Goal: Task Accomplishment & Management: Manage account settings

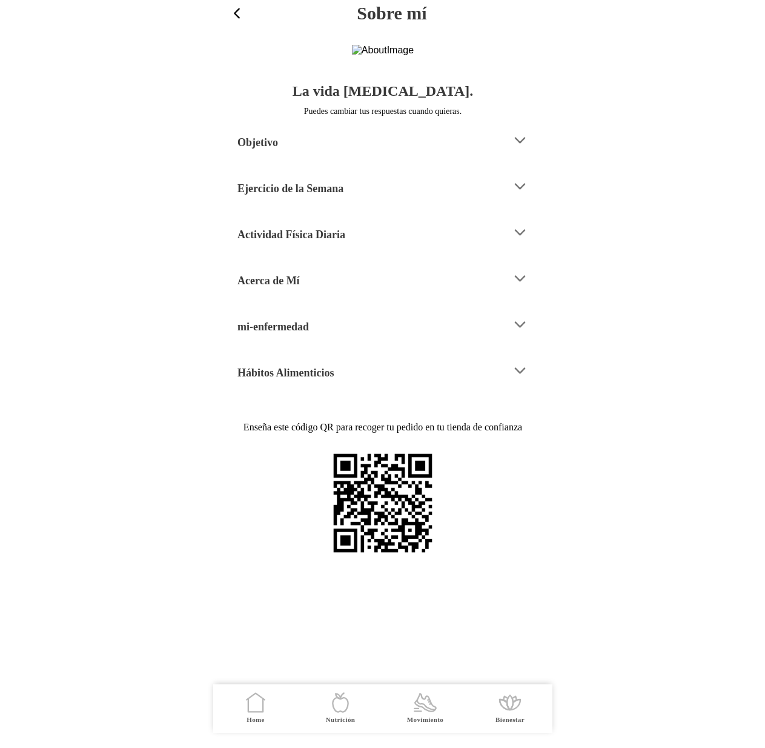
click at [351, 340] on div "mi-enfermedad" at bounding box center [369, 324] width 265 height 31
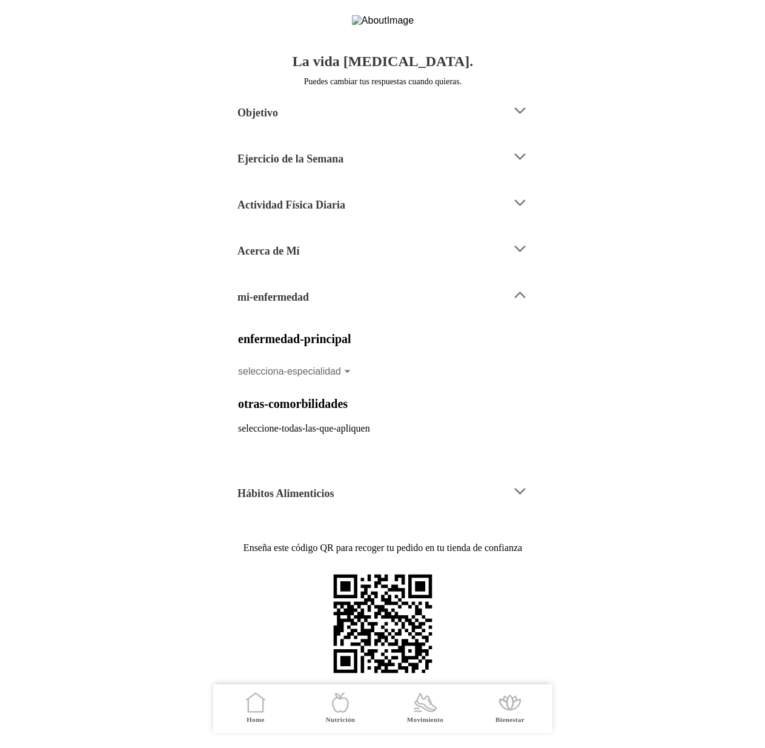
scroll to position [141, 0]
click at [527, 287] on icon at bounding box center [520, 295] width 16 height 16
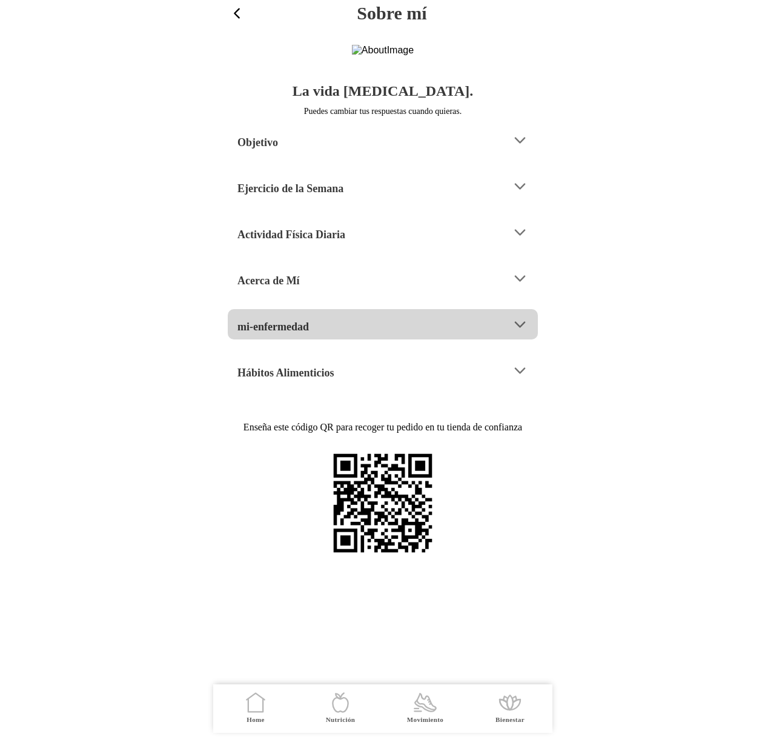
scroll to position [0, 0]
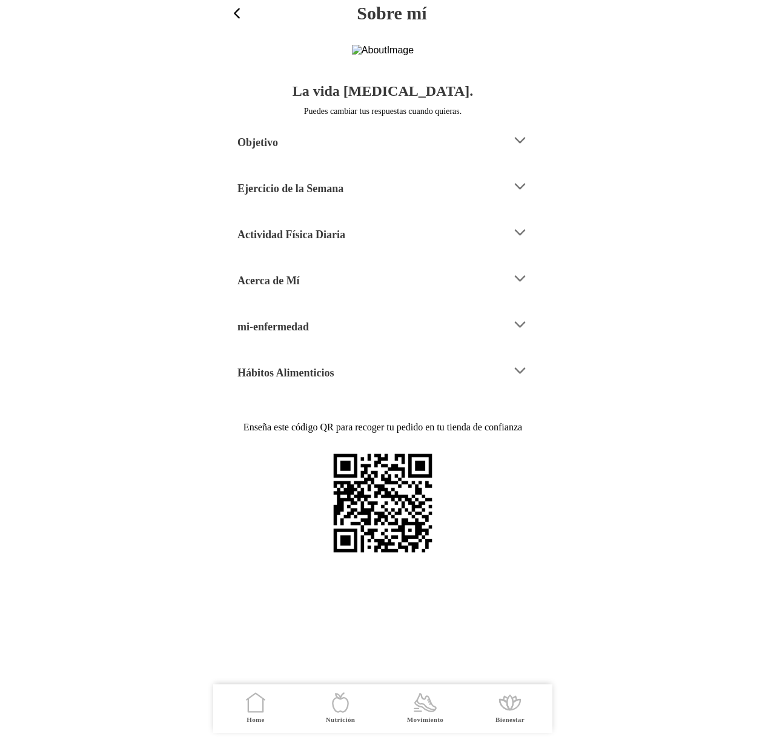
click at [519, 194] on icon at bounding box center [520, 186] width 16 height 16
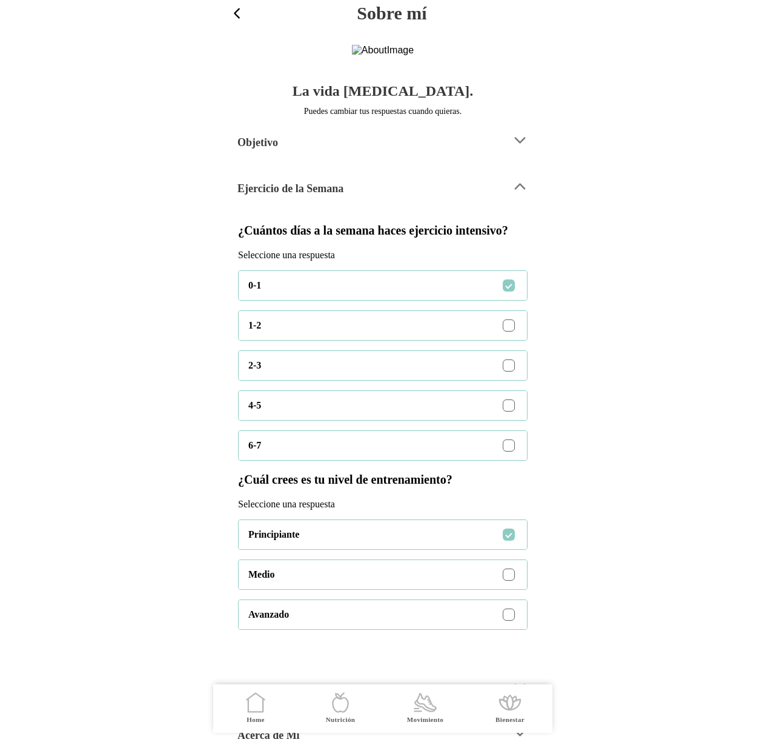
click at [520, 194] on icon at bounding box center [520, 186] width 16 height 16
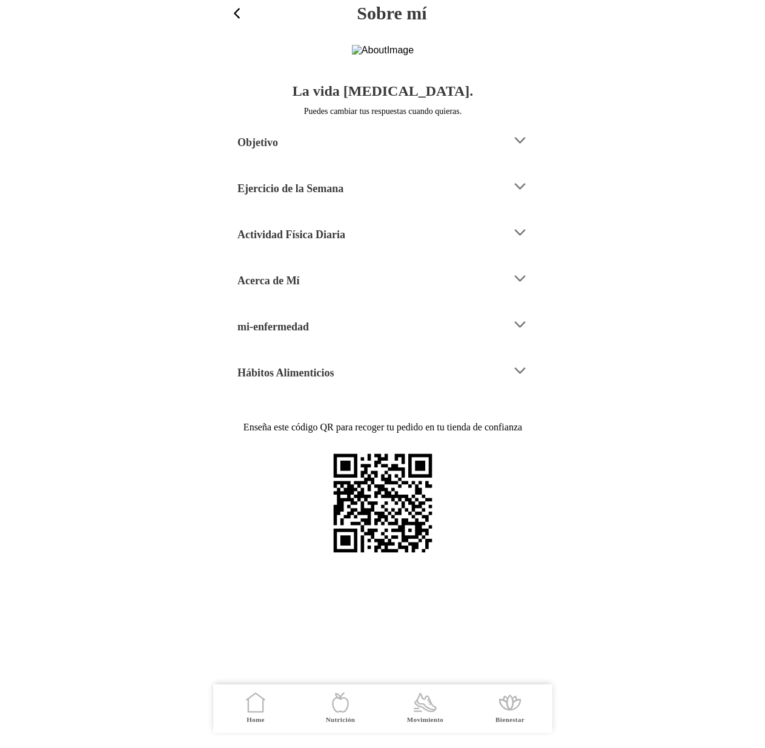
click at [523, 333] on icon at bounding box center [520, 324] width 16 height 16
click at [481, 340] on div "Mi situacción actual" at bounding box center [369, 324] width 265 height 31
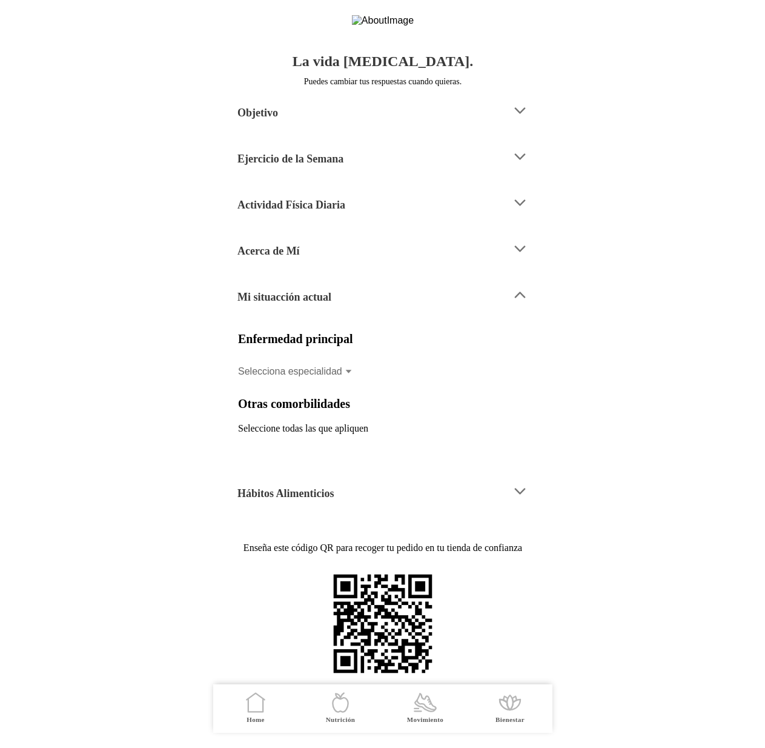
scroll to position [77, 0]
click at [526, 303] on icon at bounding box center [520, 295] width 16 height 16
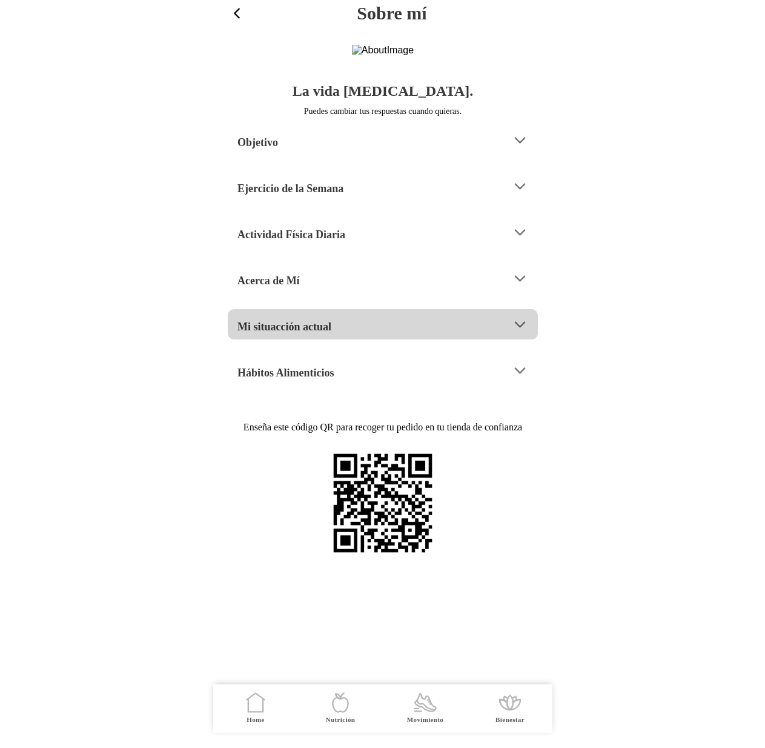
scroll to position [0, 0]
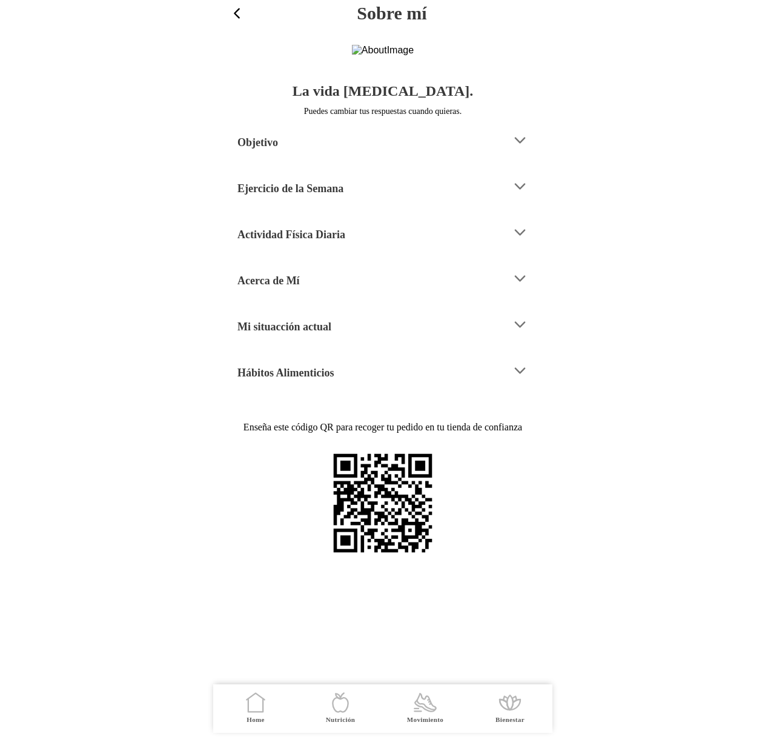
click at [523, 148] on icon at bounding box center [520, 140] width 16 height 16
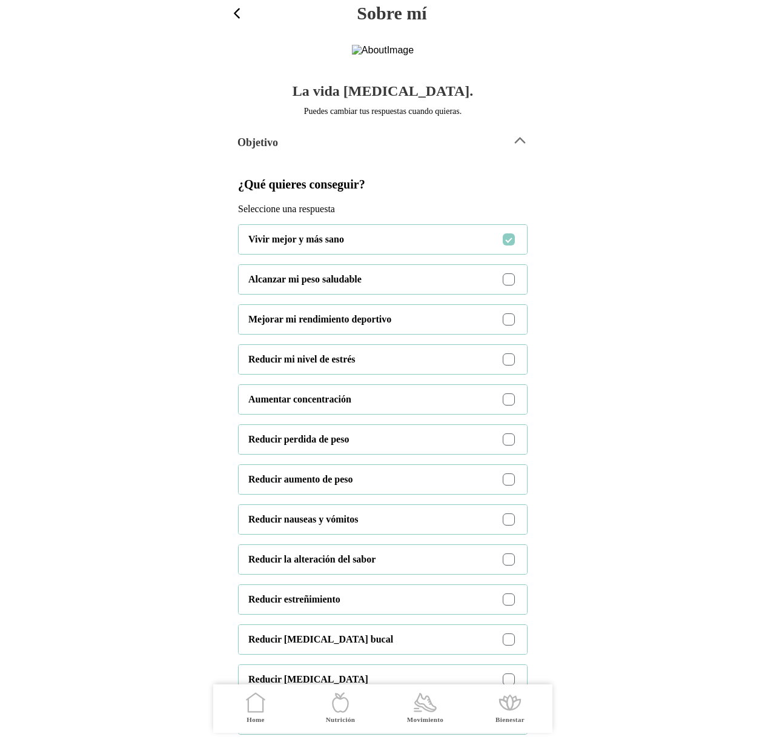
click at [518, 143] on icon at bounding box center [519, 140] width 9 height 5
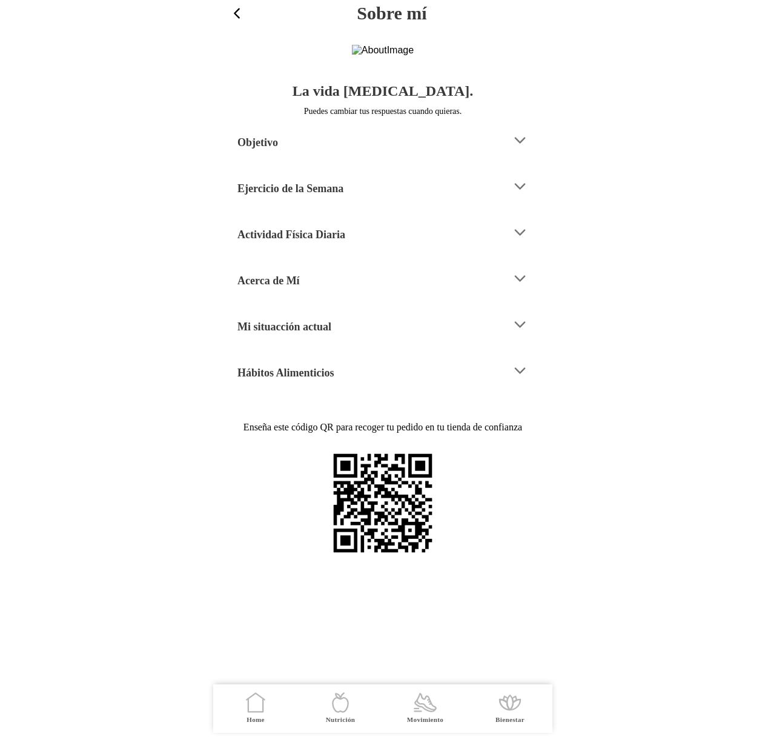
click at [356, 340] on div "Mi situacción actual" at bounding box center [369, 324] width 265 height 31
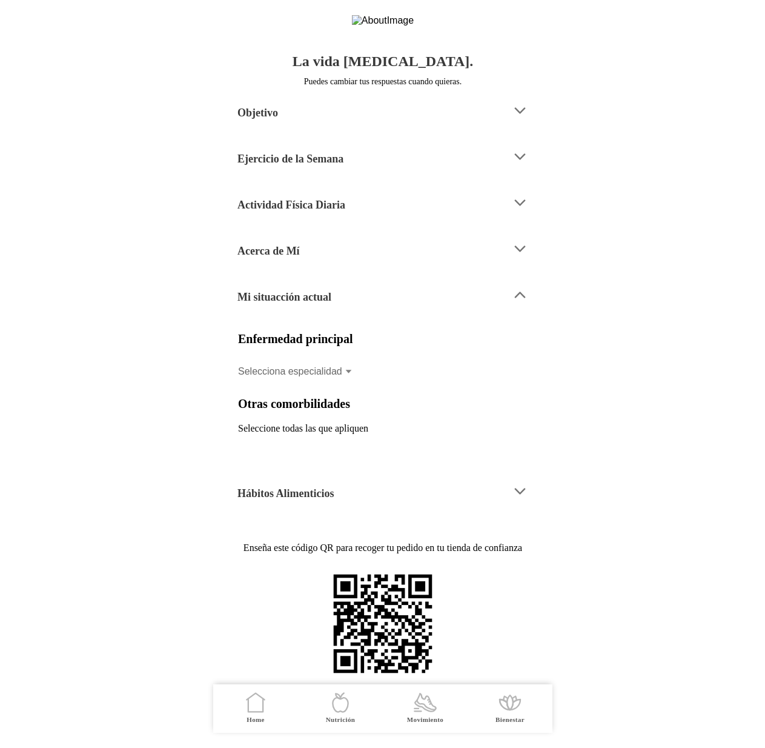
scroll to position [141, 0]
click at [346, 367] on icon at bounding box center [348, 372] width 8 height 10
click at [346, 358] on button "Selecciona especialidad" at bounding box center [383, 371] width 290 height 27
click at [660, 349] on body "Sobre mí La vida cambia. Puedes cambiar tus respuestas cuando quieras. Objetivo…" at bounding box center [382, 374] width 765 height 748
click at [466, 324] on ion-backdrop at bounding box center [382, 374] width 339 height 748
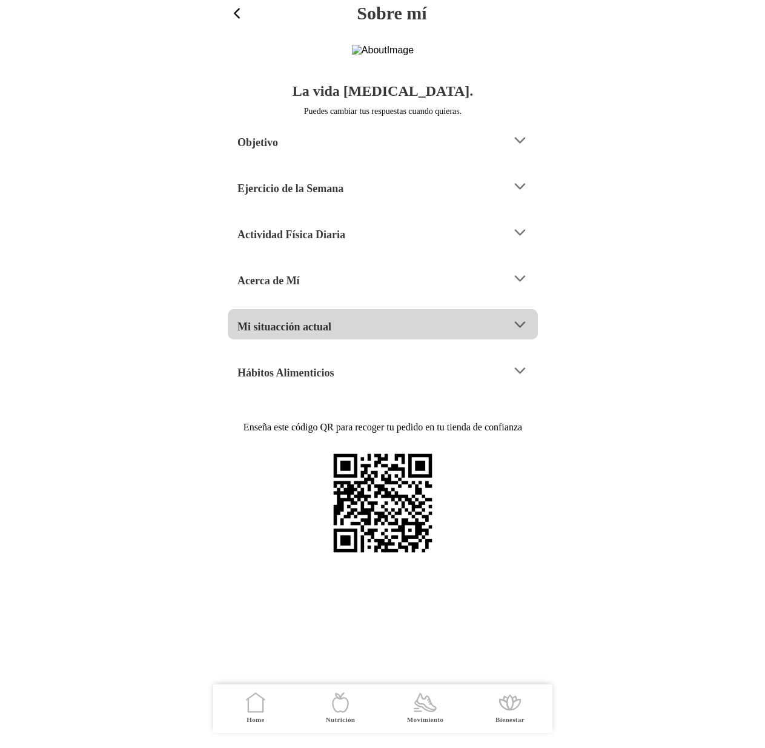
click at [327, 334] on h4 "Mi situacción actual" at bounding box center [284, 326] width 94 height 15
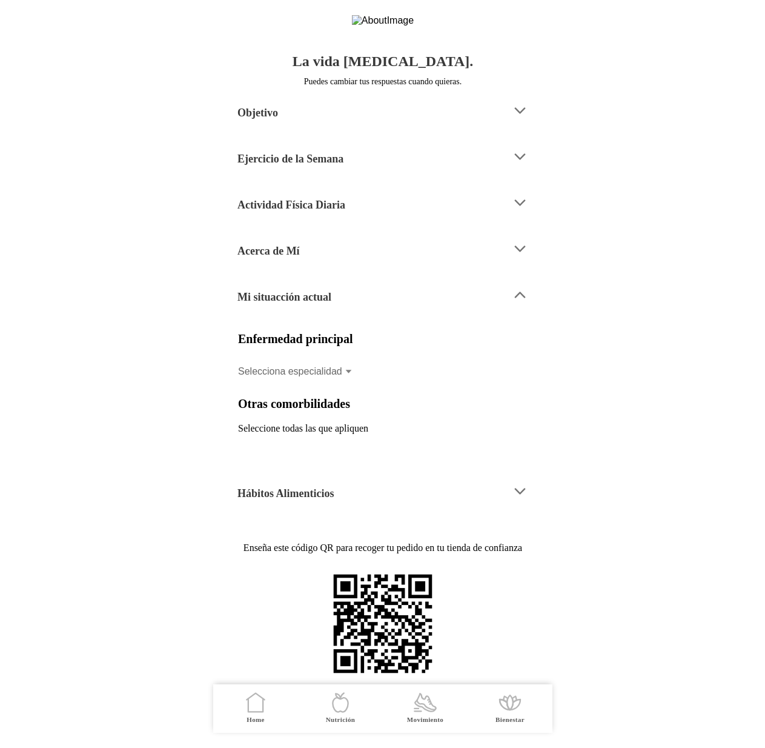
scroll to position [110, 0]
click at [347, 376] on icon at bounding box center [348, 372] width 8 height 10
click at [347, 383] on button "Selecciona especialidad" at bounding box center [383, 371] width 290 height 27
click at [344, 445] on ion-backdrop at bounding box center [382, 374] width 339 height 748
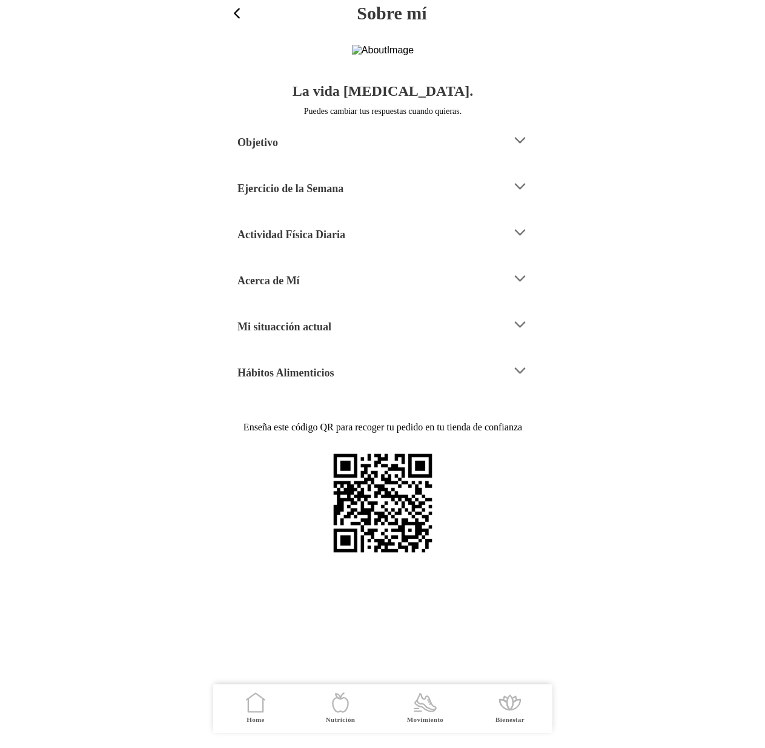
click at [486, 340] on div "Mi situacción actual" at bounding box center [369, 324] width 265 height 31
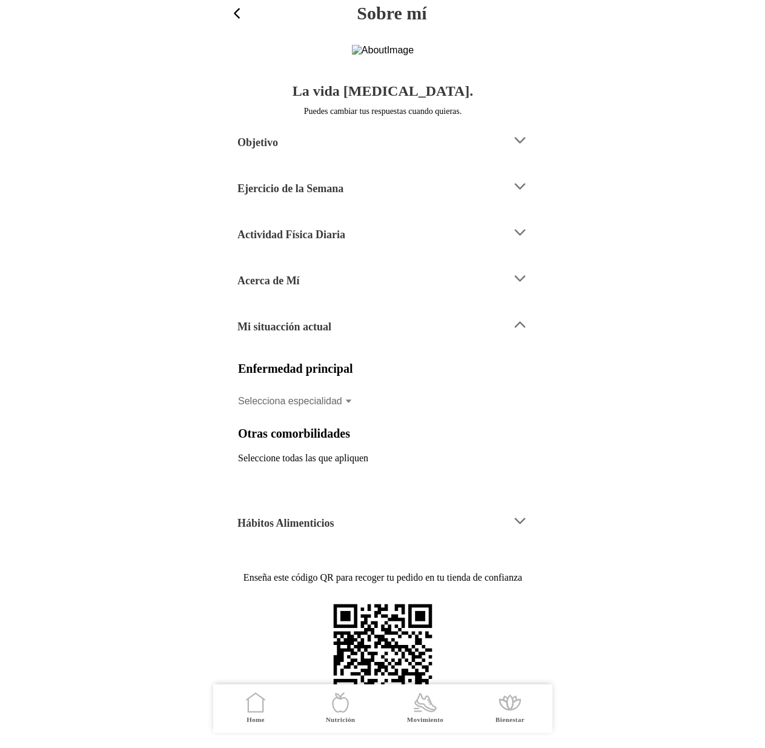
click at [346, 406] on icon at bounding box center [348, 401] width 8 height 10
click at [346, 414] on button "Selecciona especialidad" at bounding box center [383, 401] width 290 height 27
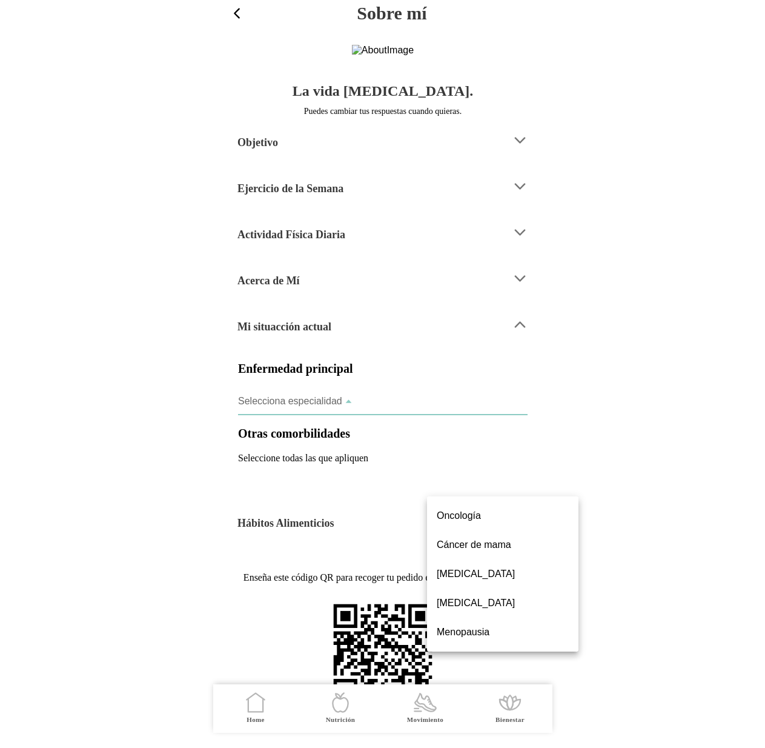
click at [592, 469] on body "Sobre mí La vida [MEDICAL_DATA]. Puedes cambiar tus respuestas cuando quieras. …" at bounding box center [382, 374] width 765 height 748
click at [595, 420] on body "Sobre mí La vida cambia. Puedes cambiar tus respuestas cuando quieras. Objetivo…" at bounding box center [382, 374] width 765 height 748
click at [419, 453] on ion-backdrop at bounding box center [382, 374] width 339 height 748
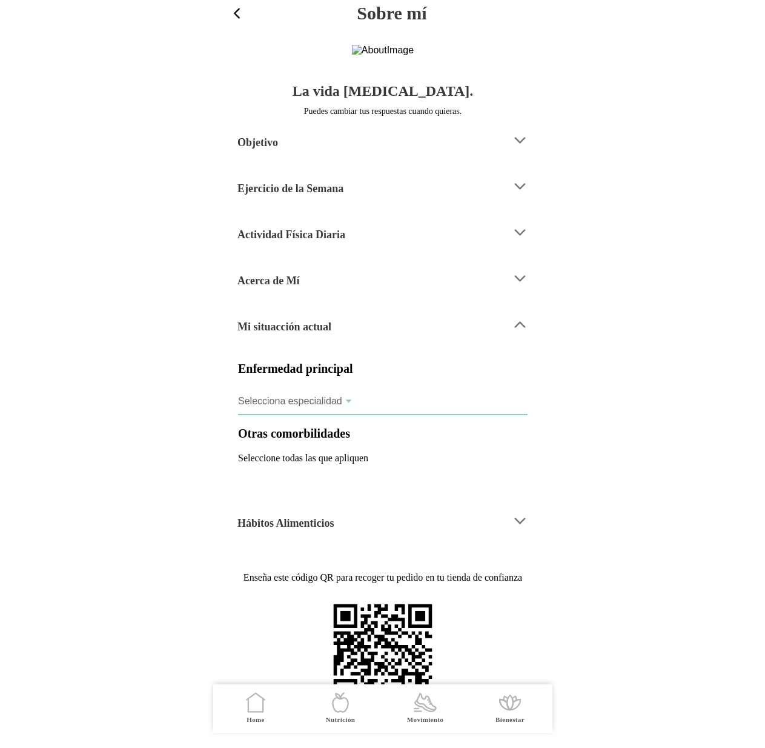
click at [336, 407] on div "Selecciona especialidad" at bounding box center [290, 401] width 104 height 11
click at [336, 414] on button "Selecciona especialidad" at bounding box center [383, 401] width 290 height 27
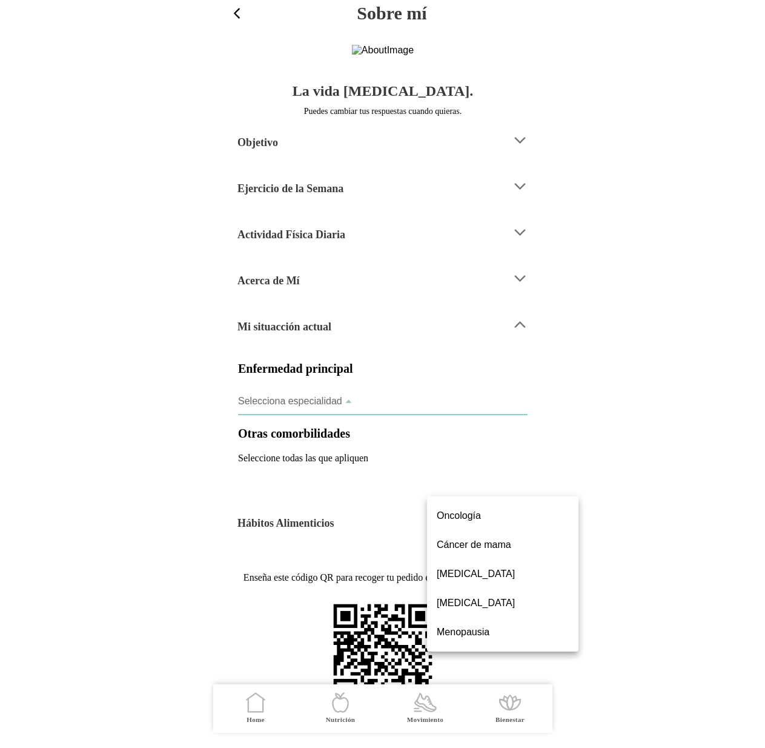
click at [0, 0] on slot "Cáncer de estómago" at bounding box center [0, 0] width 0 height 0
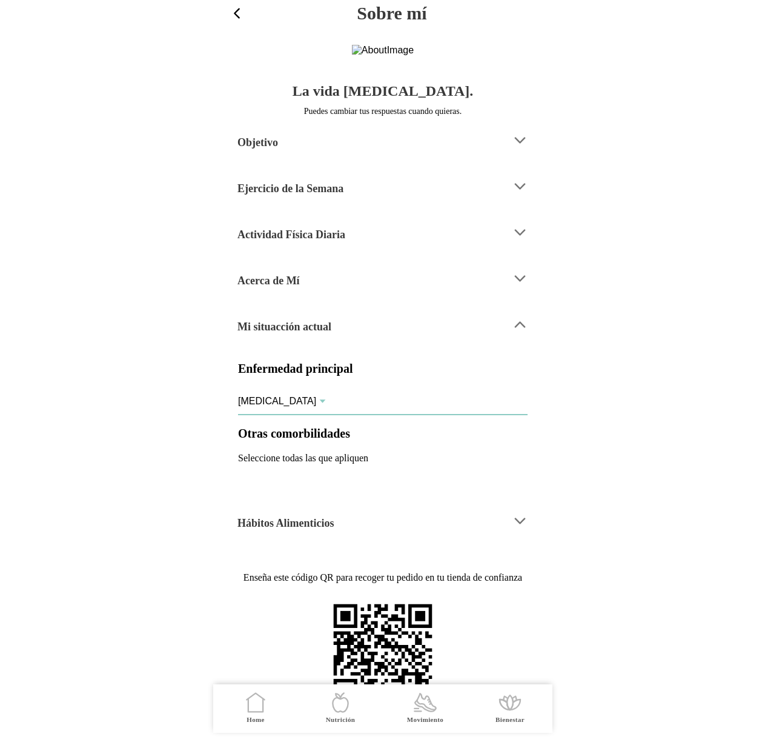
click at [356, 463] on p "Seleccione todas las que apliquen" at bounding box center [383, 458] width 290 height 11
click at [334, 463] on p "Seleccione todas las que apliquen" at bounding box center [383, 458] width 290 height 11
click at [325, 403] on icon at bounding box center [322, 401] width 6 height 4
click at [333, 414] on button "Cáncer de estómago" at bounding box center [383, 401] width 290 height 27
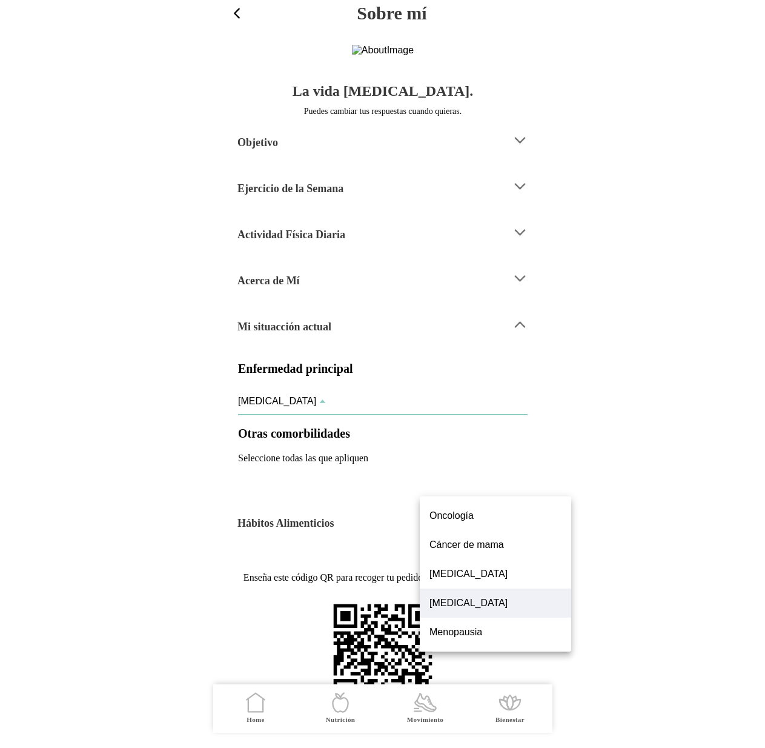
click at [456, 522] on label "Oncología" at bounding box center [496, 515] width 132 height 15
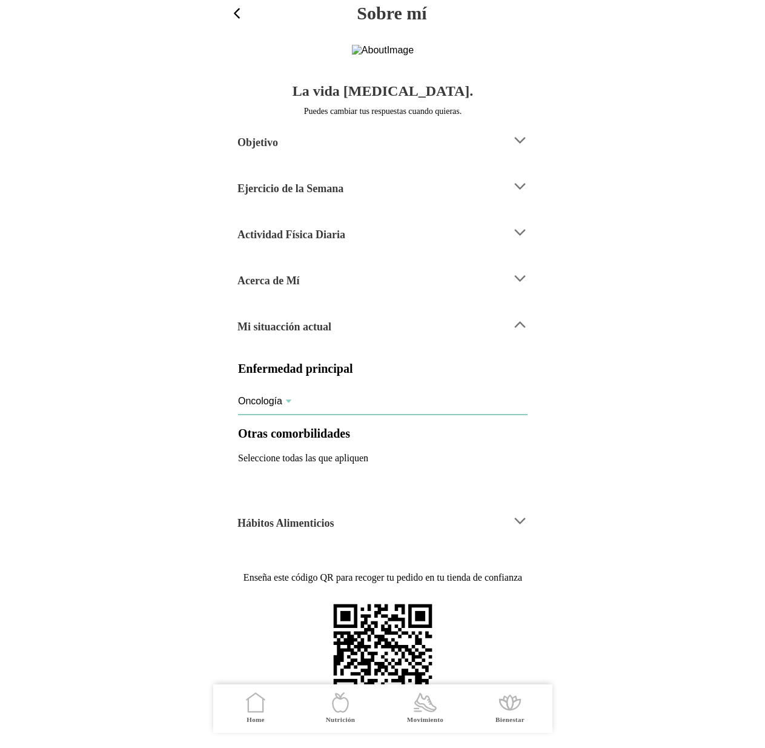
click at [285, 406] on icon at bounding box center [288, 401] width 8 height 10
click at [285, 414] on button "Oncología" at bounding box center [383, 401] width 290 height 27
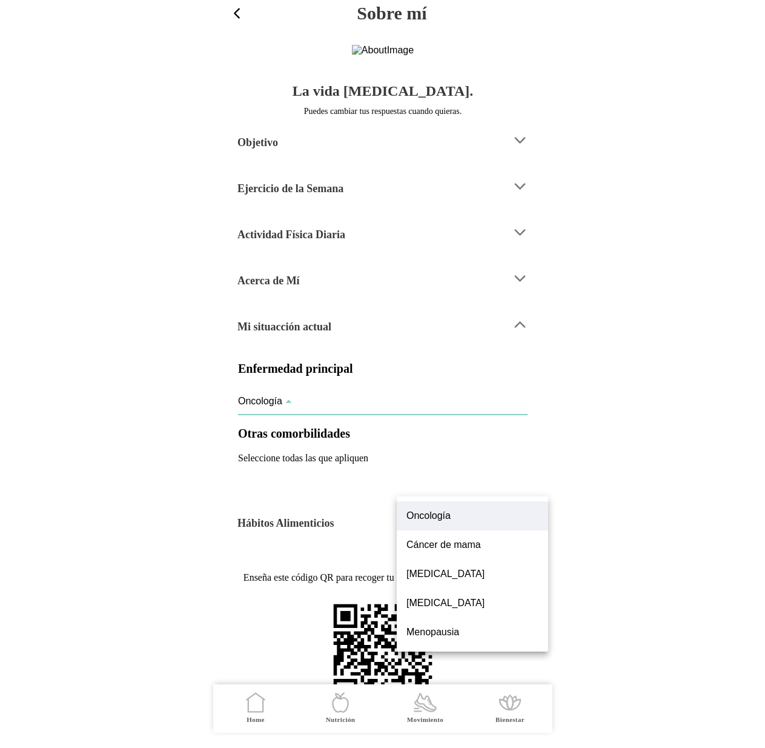
click at [0, 0] on slot "Cáncer de mama" at bounding box center [0, 0] width 0 height 0
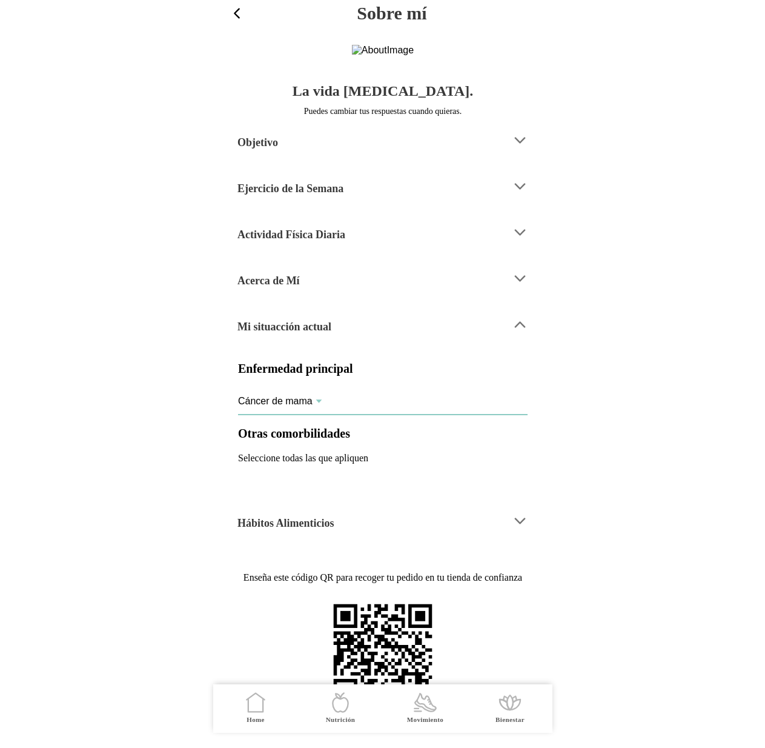
click at [316, 406] on icon at bounding box center [318, 401] width 8 height 10
click at [316, 414] on button "Cáncer de mama" at bounding box center [383, 401] width 290 height 27
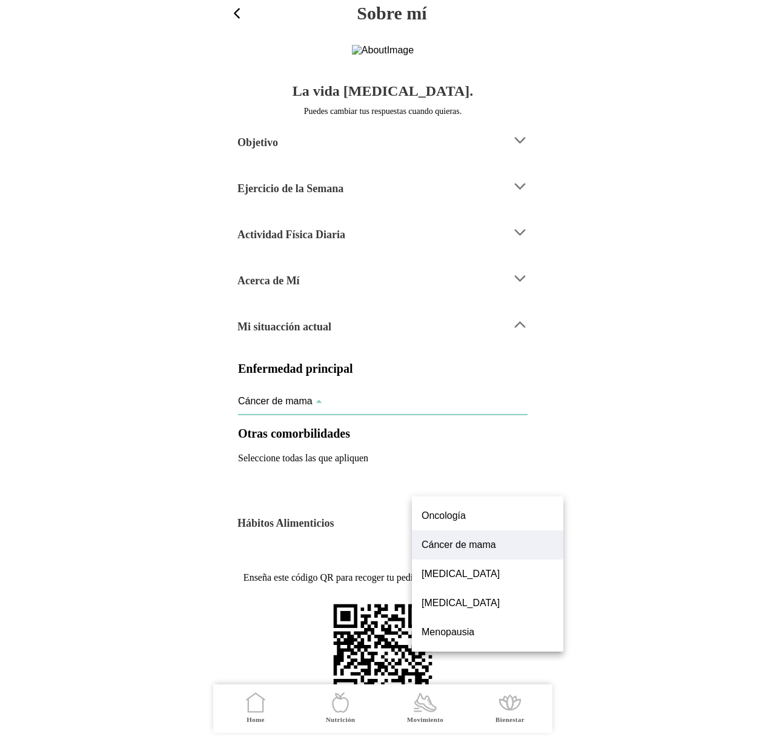
click at [0, 0] on slot "Menopausia" at bounding box center [0, 0] width 0 height 0
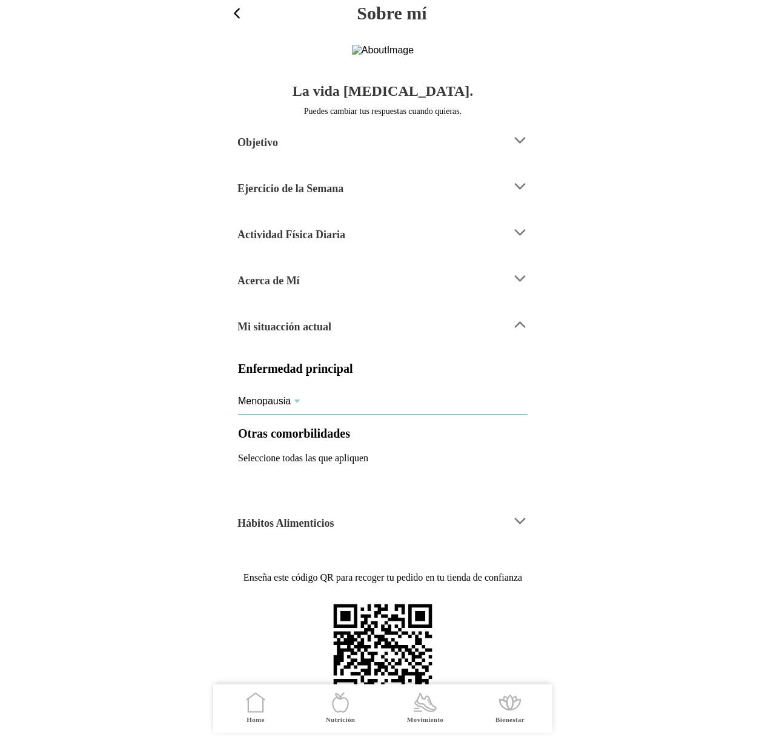
click at [289, 414] on label "Menopausia" at bounding box center [383, 401] width 290 height 27
click at [289, 414] on button "Menopausia" at bounding box center [383, 401] width 290 height 27
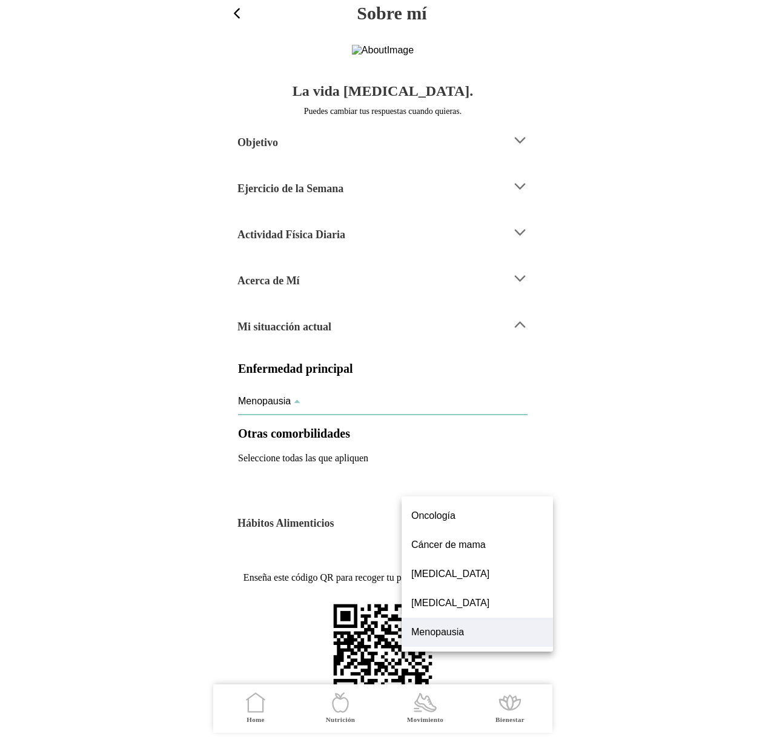
click at [459, 525] on div "Oncología" at bounding box center [477, 515] width 132 height 29
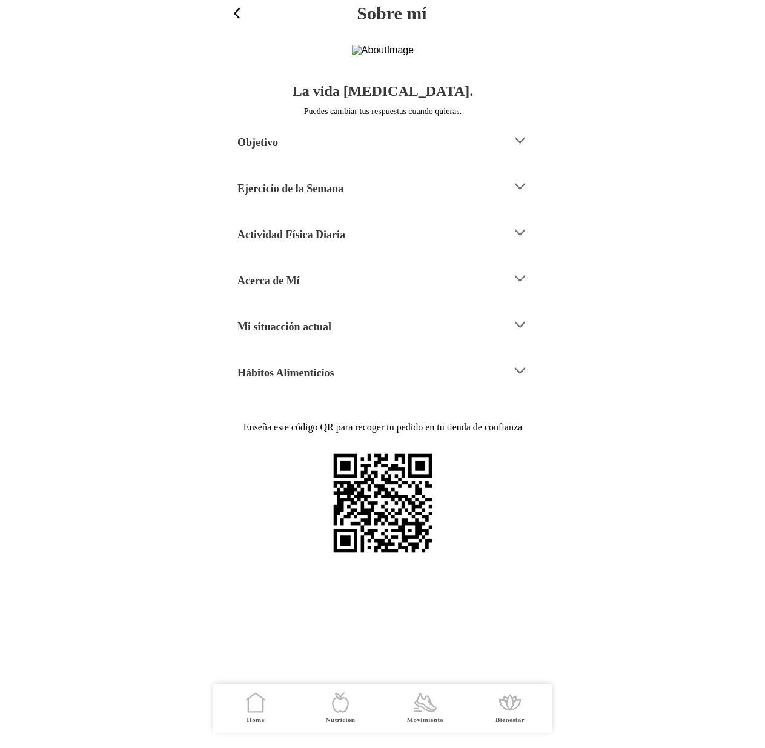
click at [354, 340] on div "Mi situacción actual" at bounding box center [369, 324] width 265 height 31
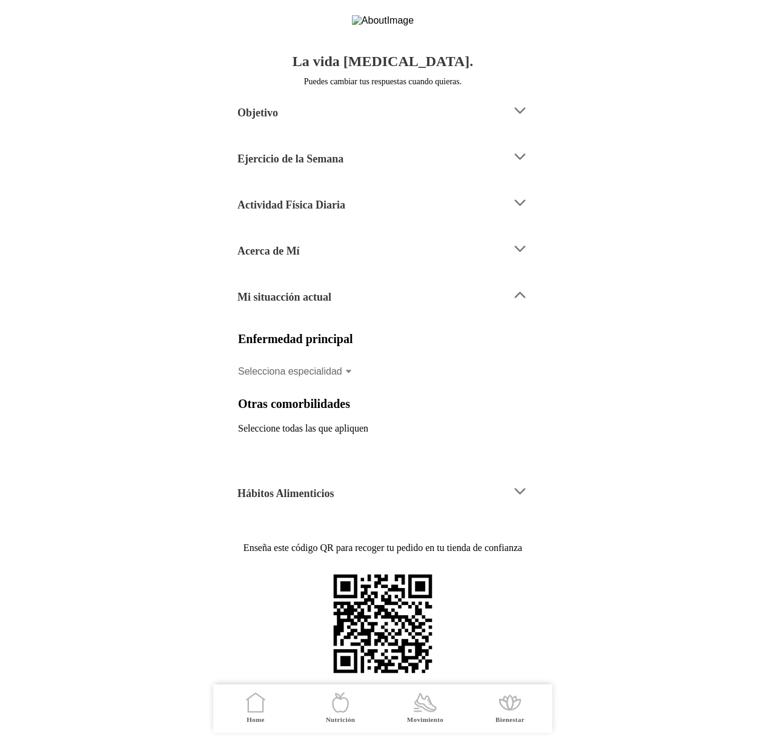
scroll to position [124, 0]
click at [347, 370] on icon at bounding box center [348, 372] width 6 height 4
click at [347, 366] on button "Selecciona especialidad" at bounding box center [383, 371] width 290 height 27
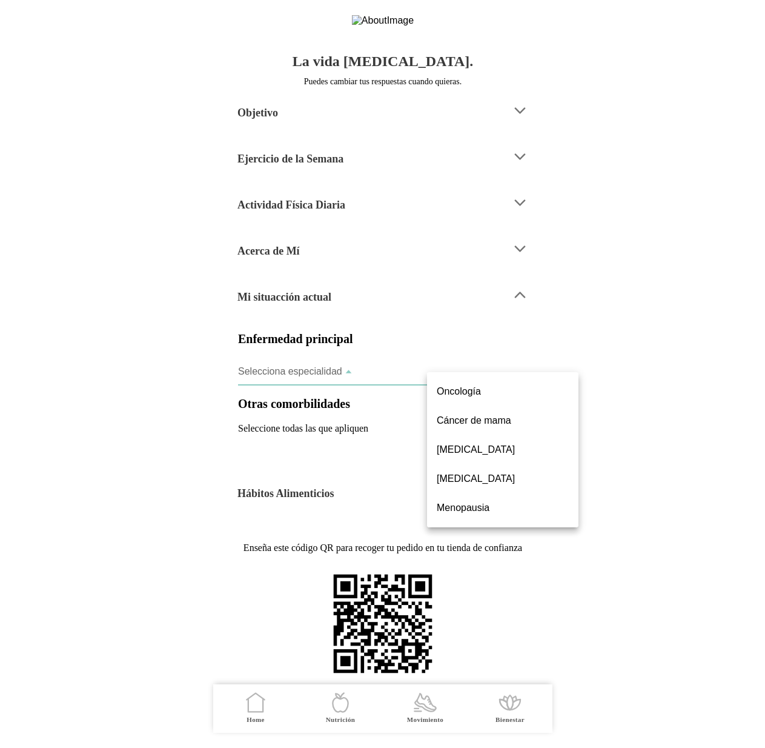
click at [0, 0] on slot "Cáncer de mama" at bounding box center [0, 0] width 0 height 0
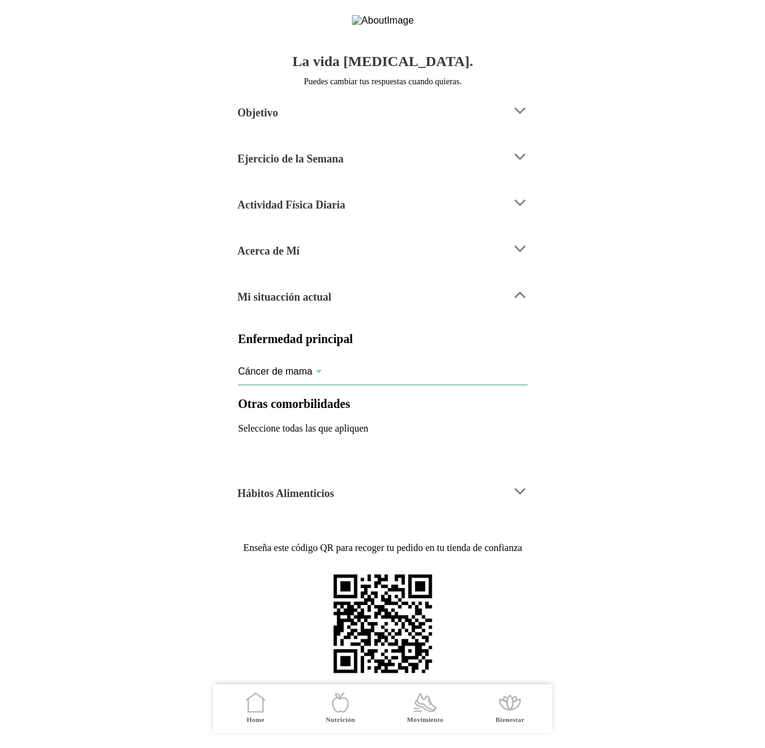
scroll to position [141, 0]
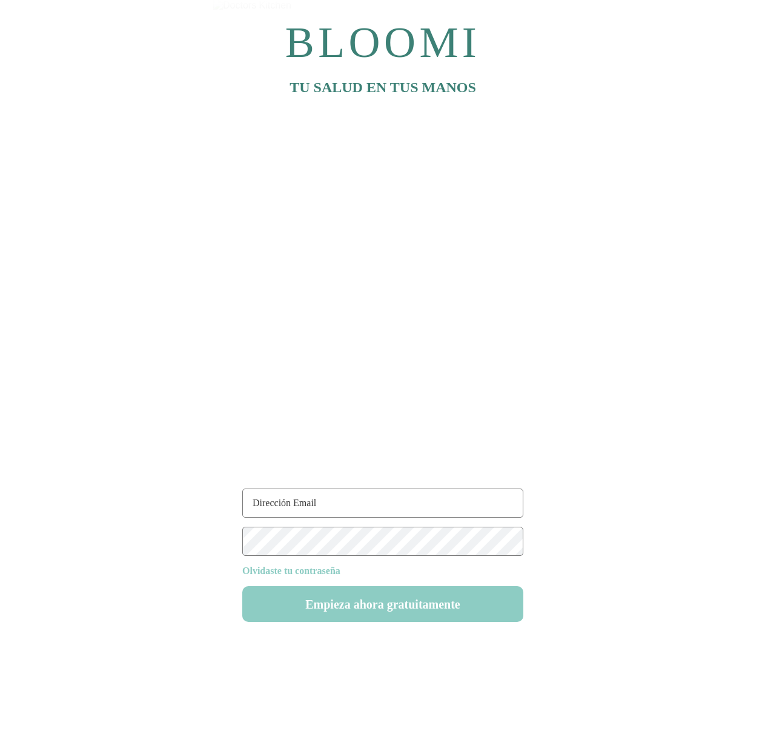
click at [364, 505] on input "text" at bounding box center [382, 502] width 281 height 29
type input "[EMAIL_ADDRESS][DOMAIN_NAME]"
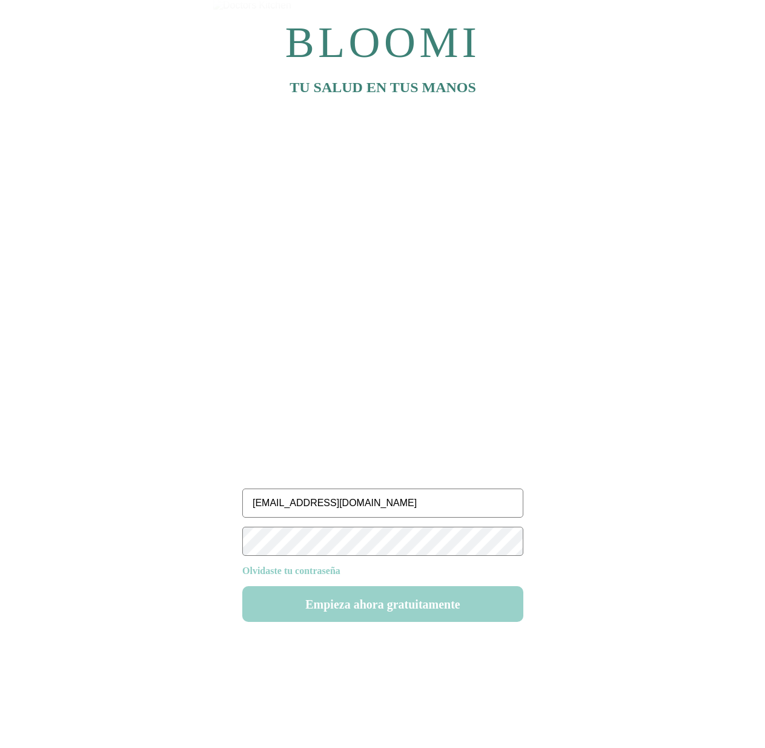
click at [406, 606] on button "Empieza ahora gratuitamente" at bounding box center [382, 604] width 281 height 36
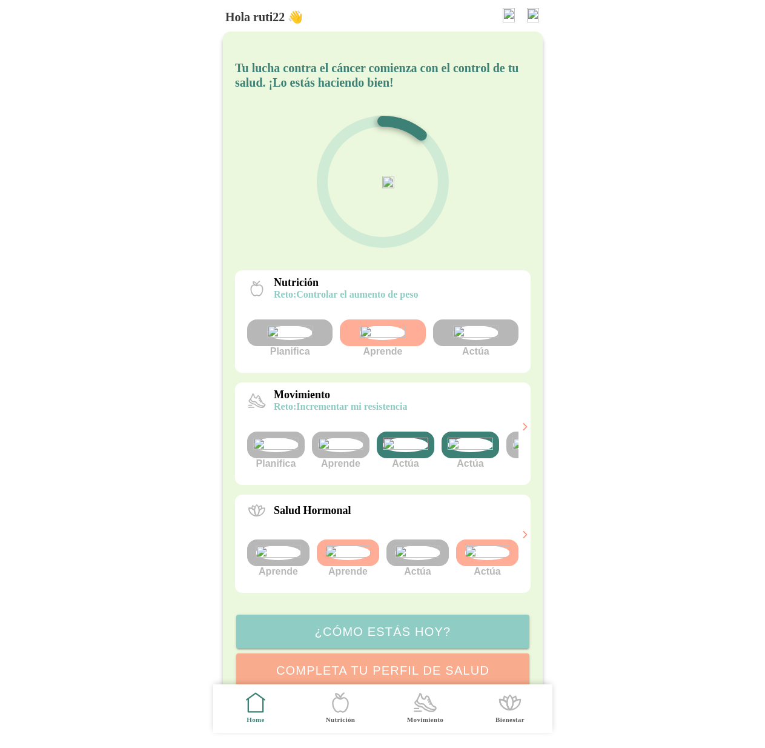
click at [529, 16] on img at bounding box center [533, 15] width 12 height 15
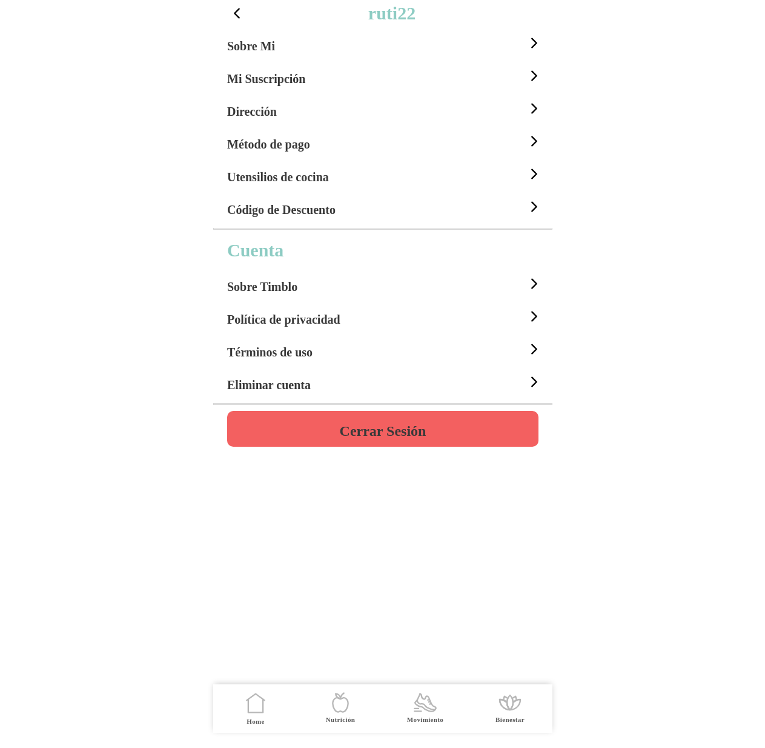
click at [314, 45] on div "Sobre Mi" at bounding box center [384, 43] width 315 height 33
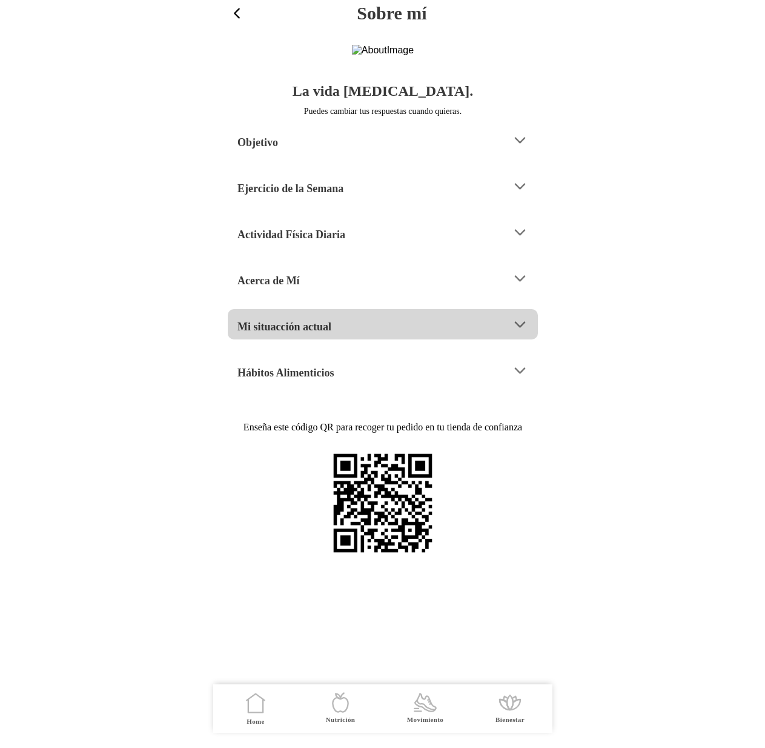
click at [333, 340] on div "Mi situacción actual" at bounding box center [369, 324] width 265 height 31
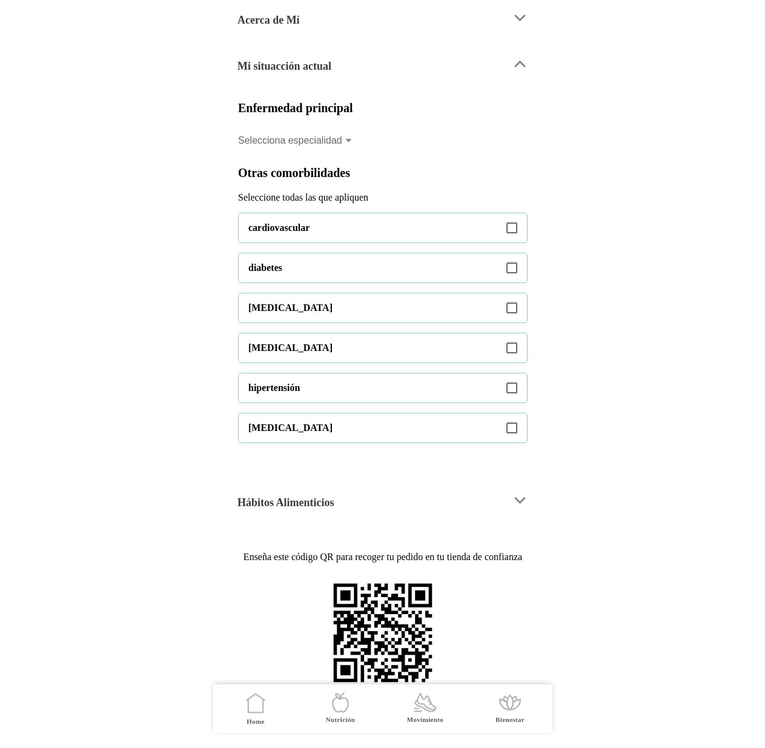
scroll to position [249, 0]
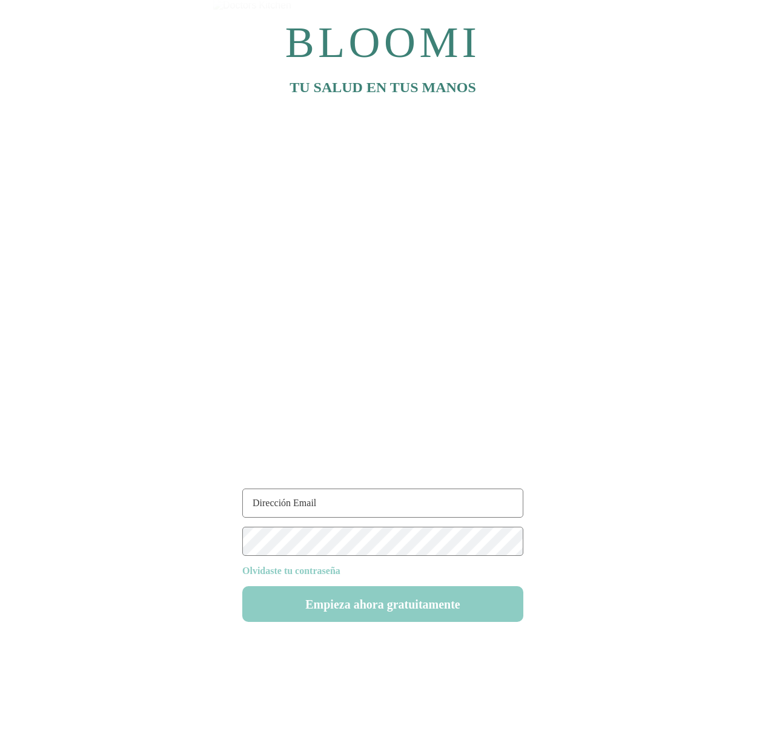
click at [347, 509] on input "text" at bounding box center [382, 502] width 281 height 29
type input "[EMAIL_ADDRESS][DOMAIN_NAME]"
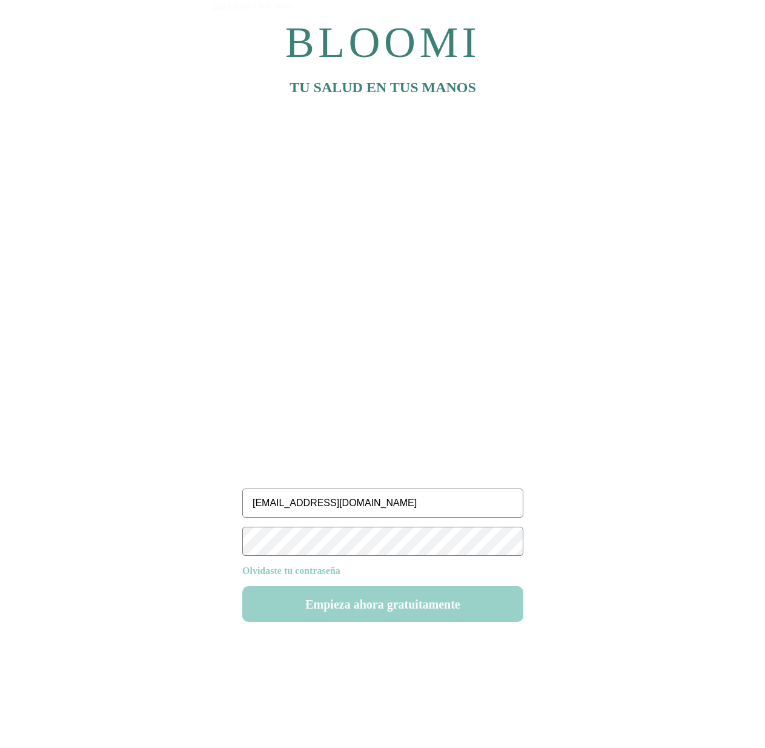
click at [397, 612] on button "Empieza ahora gratuitamente" at bounding box center [382, 604] width 281 height 36
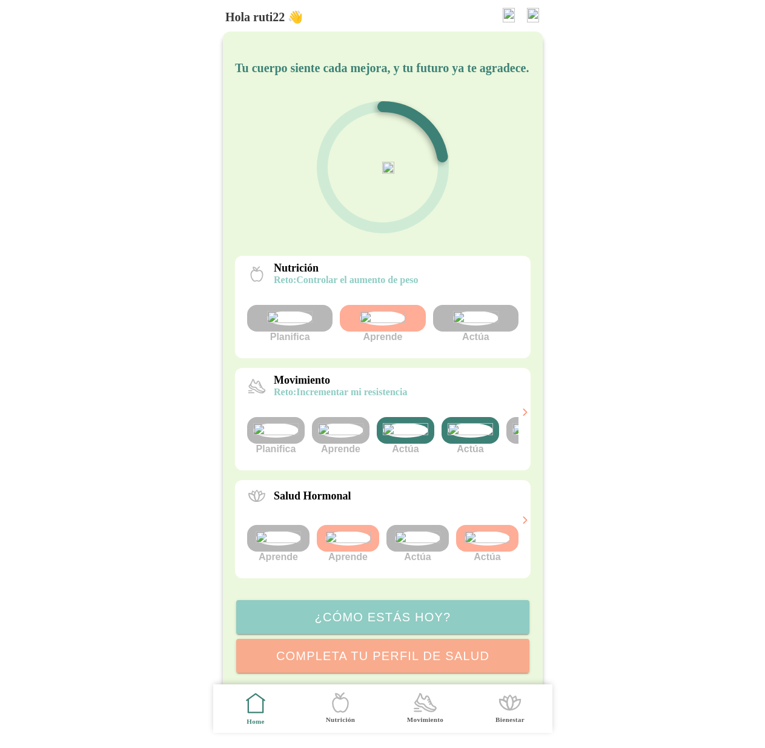
click at [534, 16] on img at bounding box center [533, 15] width 12 height 15
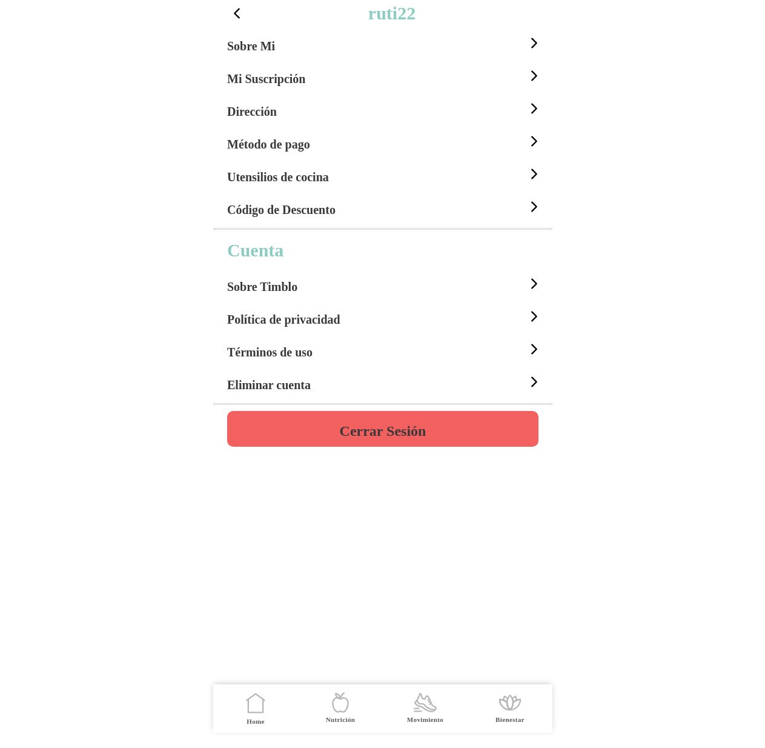
click at [300, 51] on div "Sobre Mi" at bounding box center [384, 43] width 315 height 33
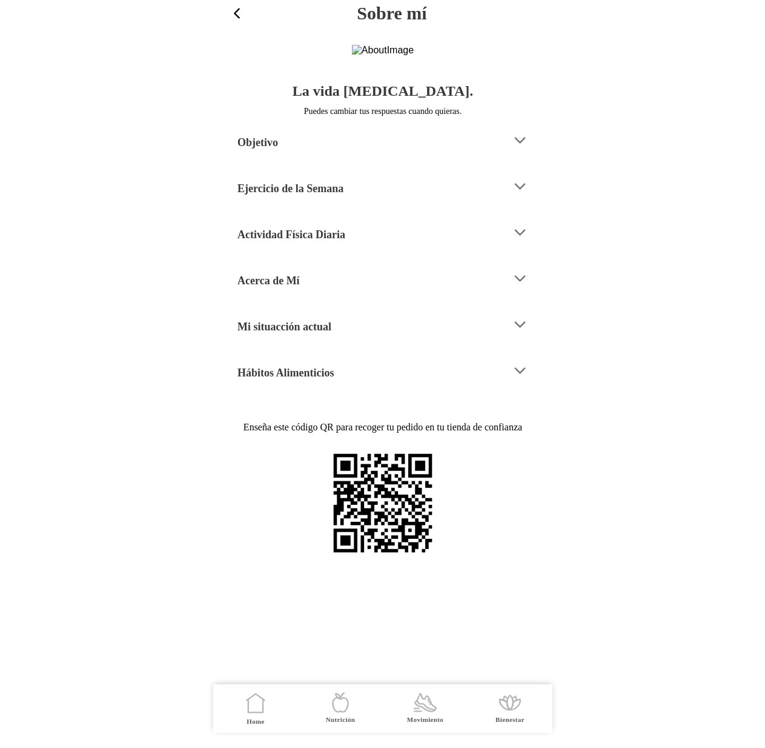
click at [308, 334] on h4 "Mi situacción actual" at bounding box center [284, 326] width 94 height 15
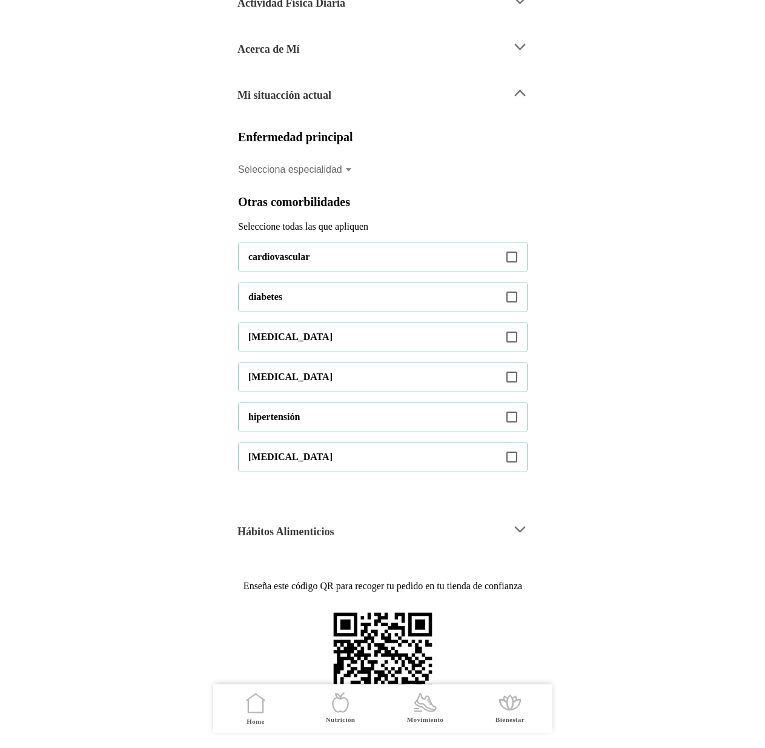
scroll to position [235, 0]
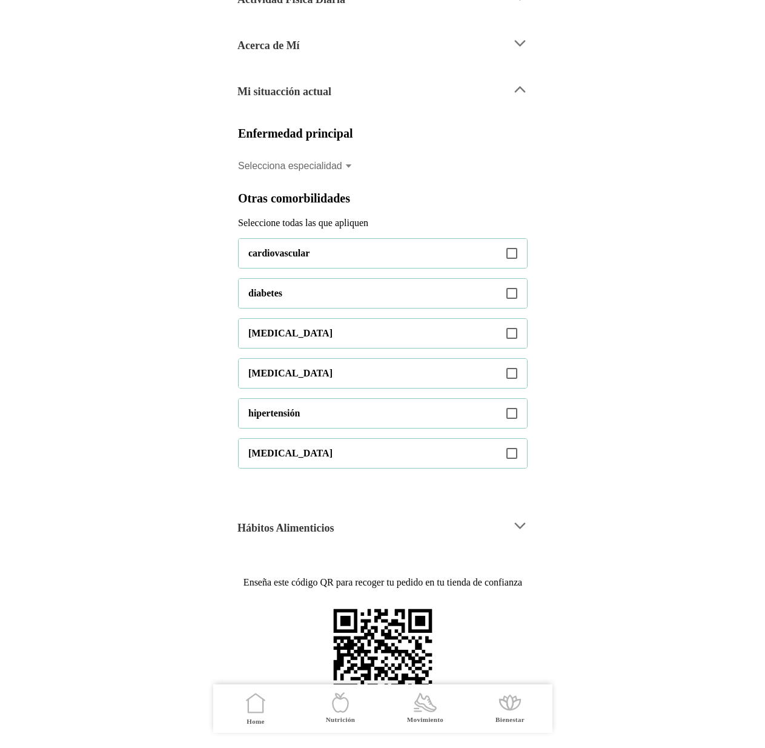
click at [348, 168] on icon at bounding box center [348, 166] width 6 height 4
click at [348, 179] on button "Selecciona especialidad" at bounding box center [383, 166] width 290 height 27
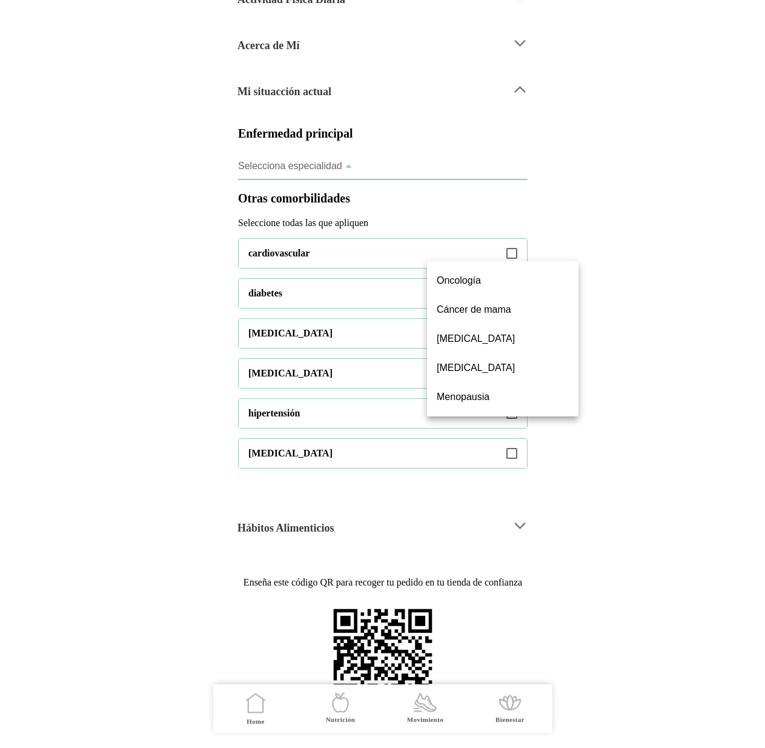
click at [0, 0] on slot "Cáncer de mama" at bounding box center [0, 0] width 0 height 0
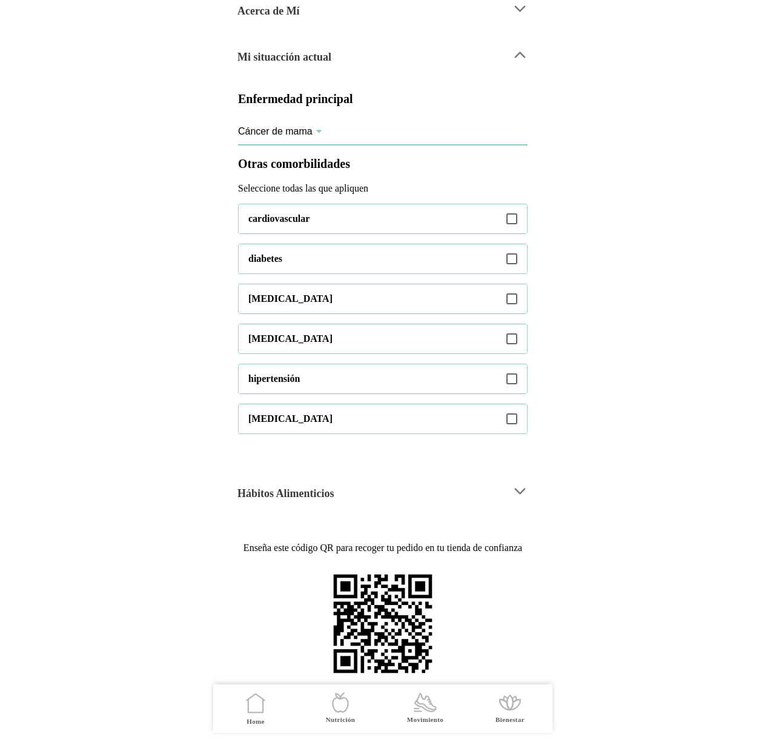
scroll to position [363, 0]
click at [511, 222] on icon at bounding box center [511, 218] width 11 height 11
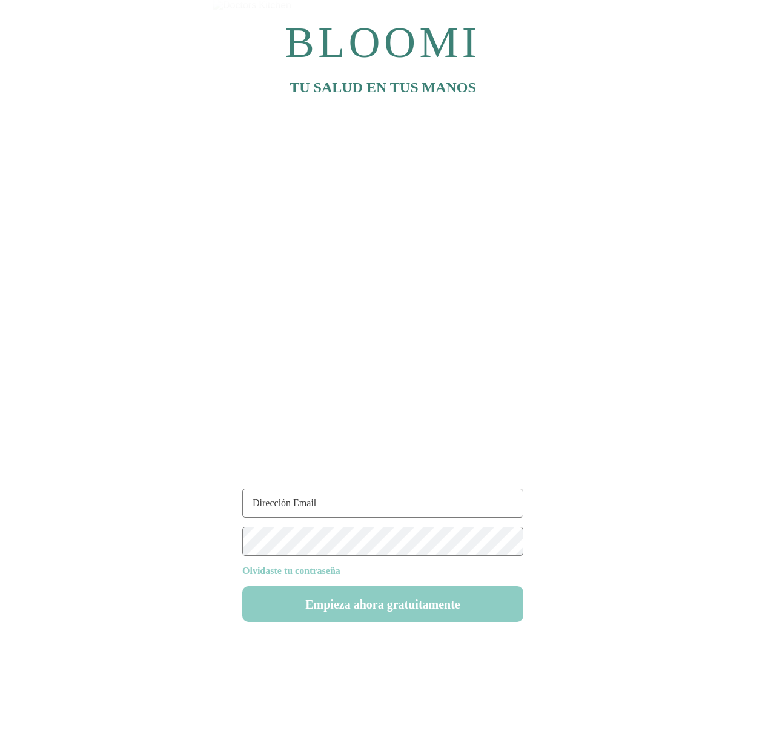
click at [361, 502] on input "text" at bounding box center [382, 502] width 281 height 29
type input "[EMAIL_ADDRESS][DOMAIN_NAME]"
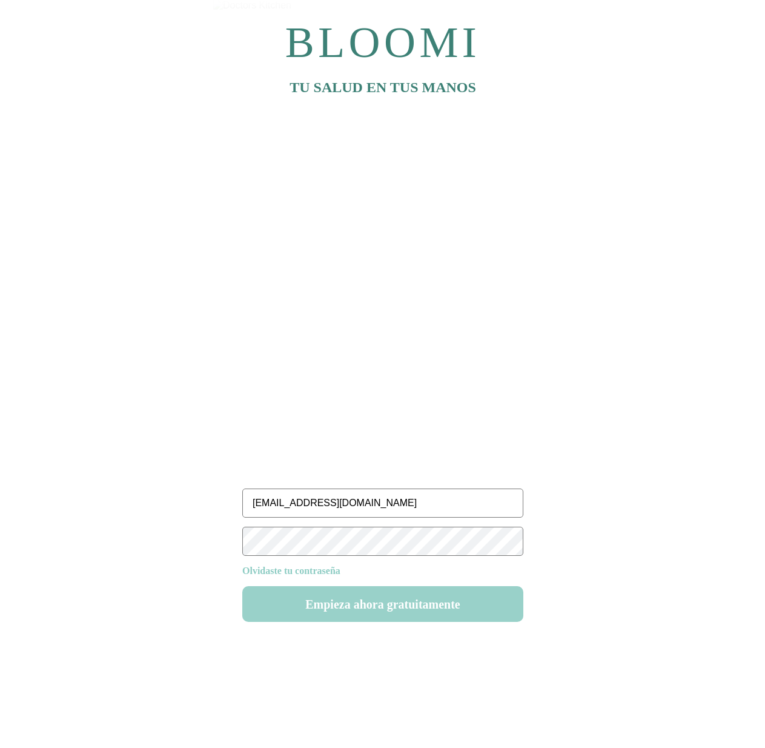
click at [0, 0] on button "Empieza ahora gratuitamente" at bounding box center [0, 0] width 0 height 0
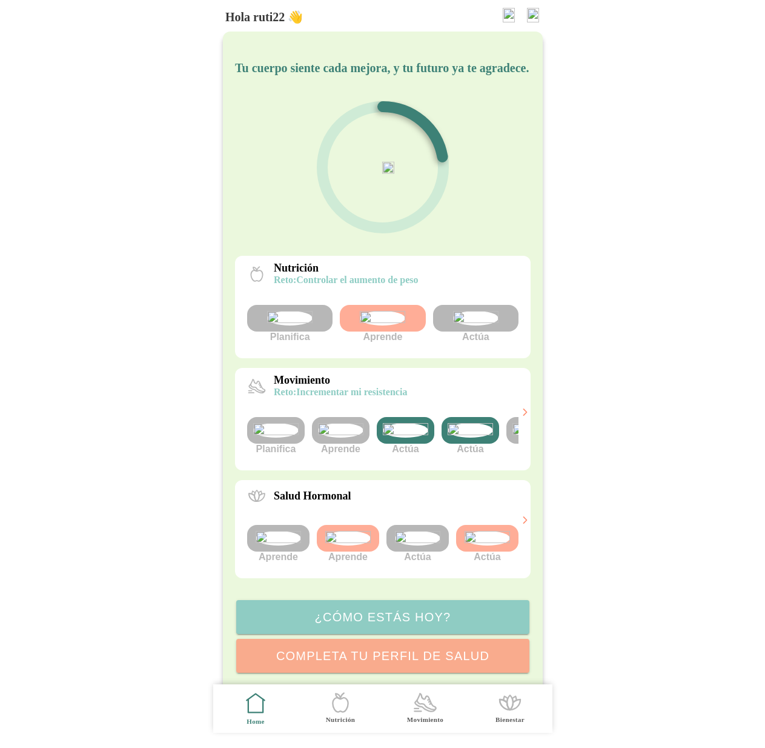
click at [534, 12] on img at bounding box center [533, 15] width 12 height 15
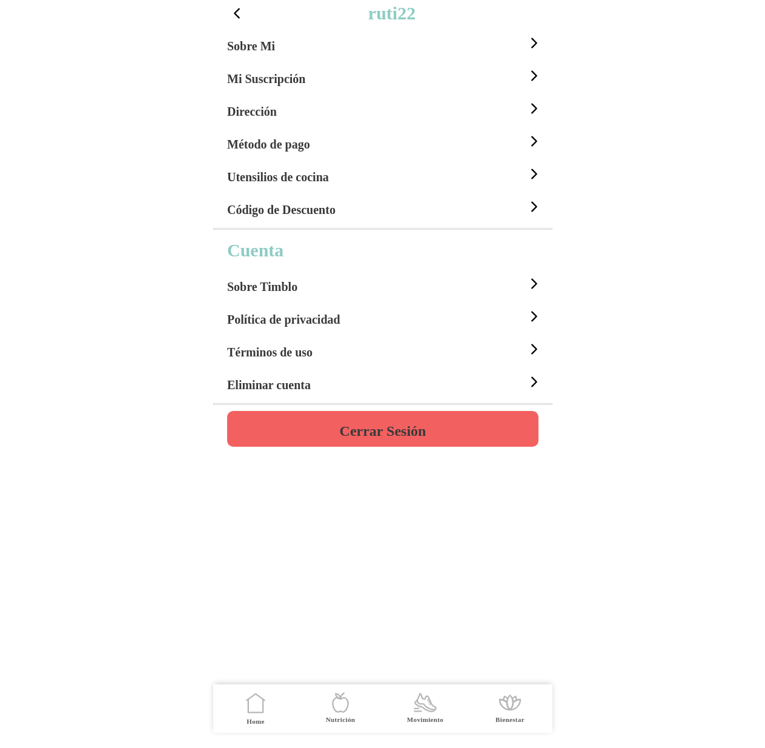
click at [300, 55] on div "Sobre Mi" at bounding box center [384, 43] width 315 height 33
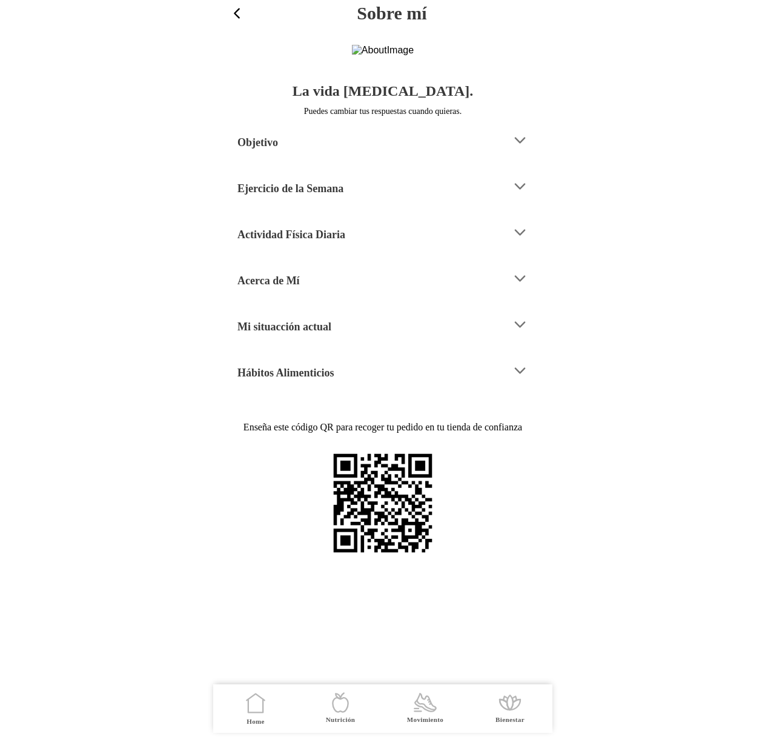
click at [311, 334] on h4 "Mi situacción actual" at bounding box center [284, 326] width 94 height 15
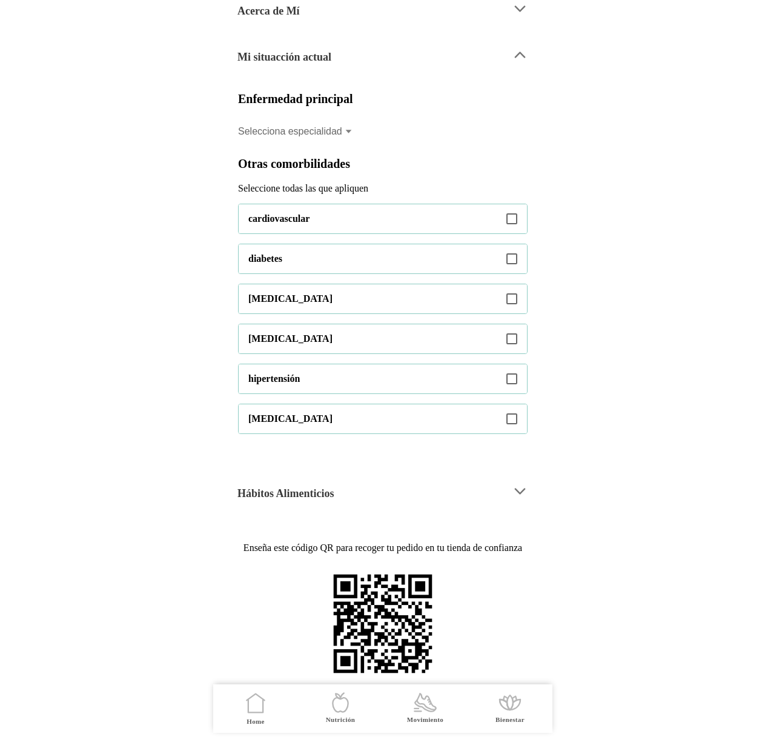
scroll to position [334, 0]
click at [345, 136] on icon at bounding box center [348, 132] width 8 height 10
click at [345, 145] on button "Selecciona especialidad" at bounding box center [383, 131] width 290 height 27
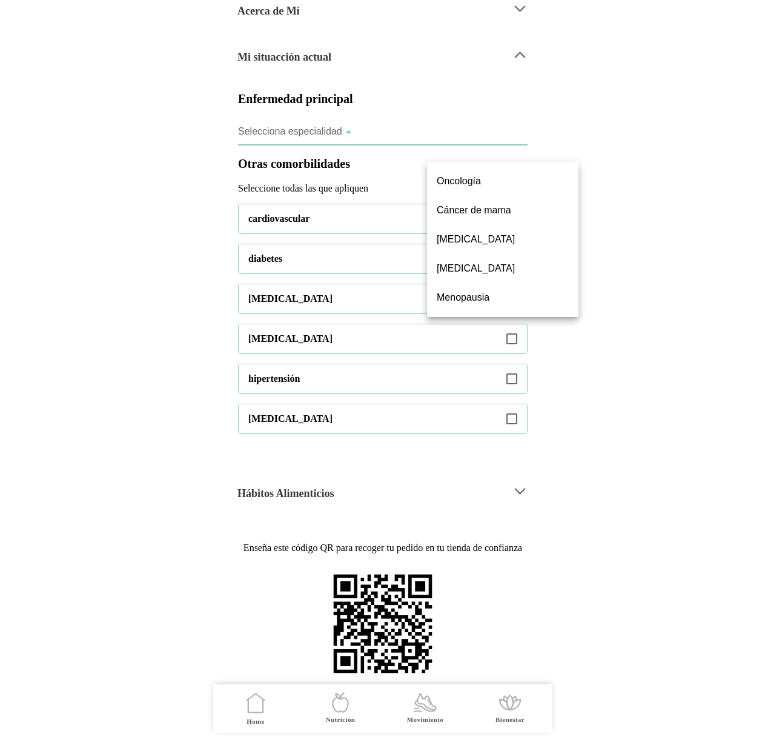
click at [345, 156] on ion-backdrop at bounding box center [382, 374] width 339 height 748
